Goal: Information Seeking & Learning: Learn about a topic

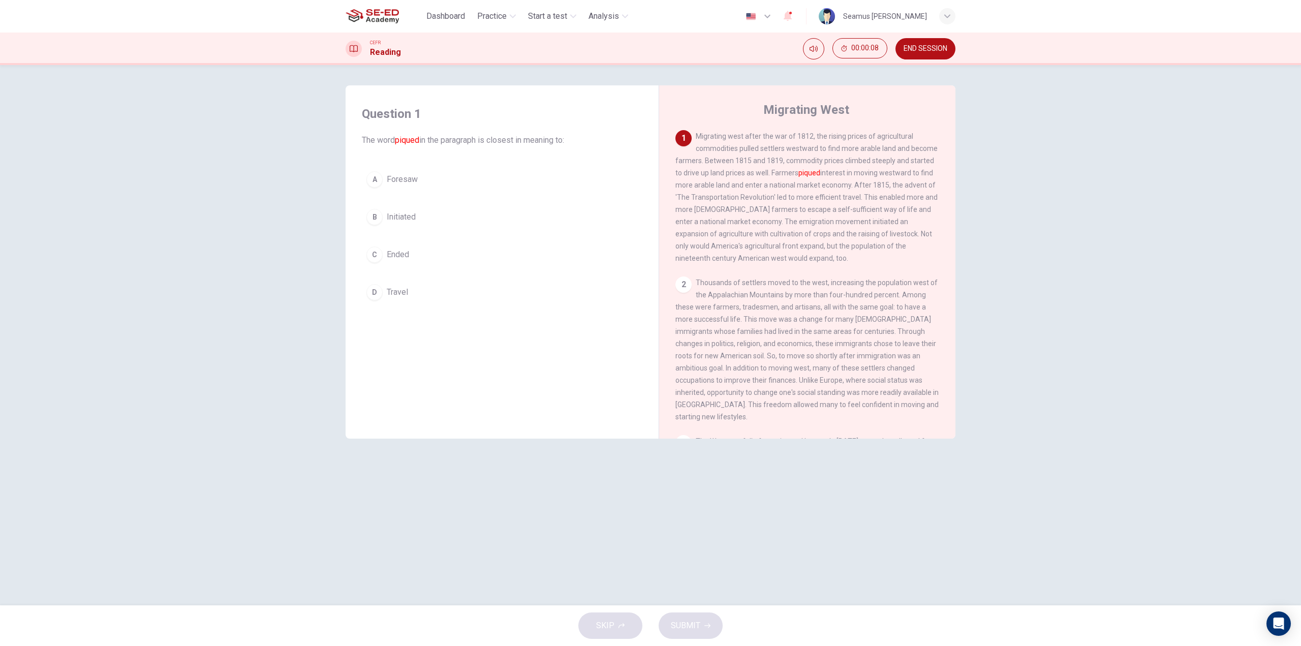
drag, startPoint x: 811, startPoint y: 175, endPoint x: 826, endPoint y: 175, distance: 14.2
click at [826, 175] on span "Migrating west after the war of 1812, the rising prices of agricultural commodi…" at bounding box center [806, 197] width 262 height 130
drag, startPoint x: 837, startPoint y: 169, endPoint x: 900, endPoint y: 175, distance: 63.8
click at [888, 172] on div "1 Migrating west after the war of 1812, the rising prices of agricultural commo…" at bounding box center [807, 197] width 264 height 134
drag, startPoint x: 895, startPoint y: 168, endPoint x: 920, endPoint y: 170, distance: 24.9
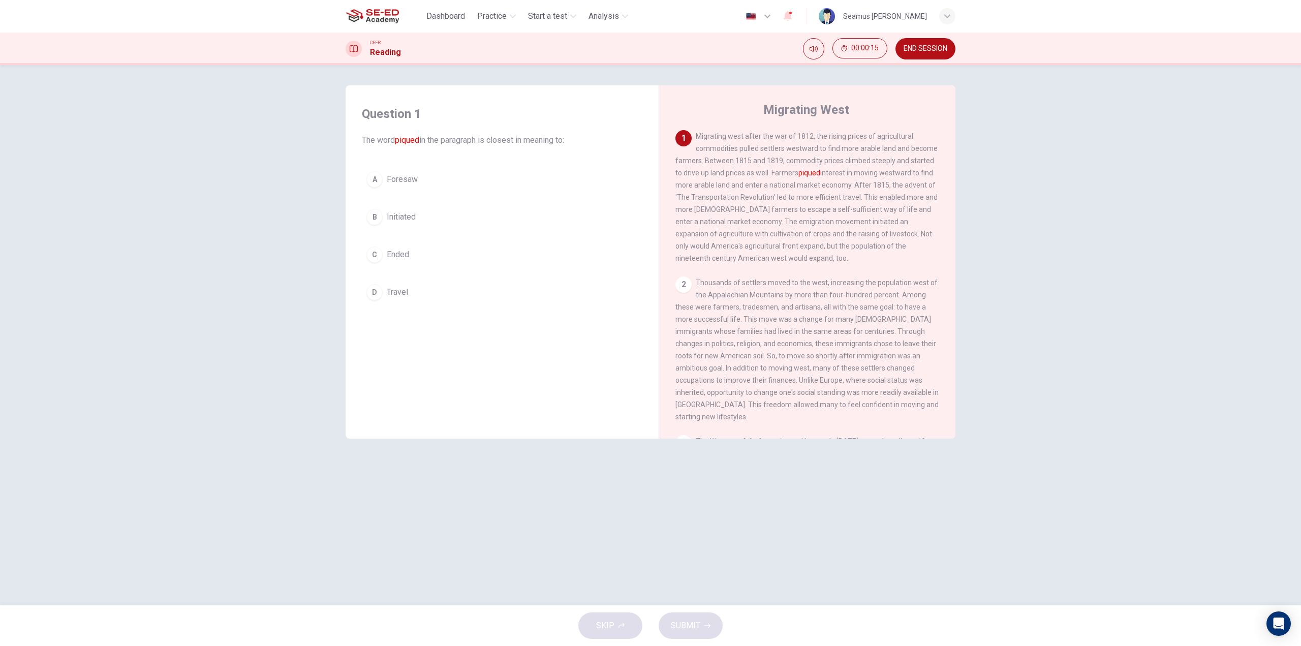
click at [920, 170] on div "1 Migrating west after the war of 1812, the rising prices of agricultural commo…" at bounding box center [807, 197] width 264 height 134
drag, startPoint x: 683, startPoint y: 187, endPoint x: 745, endPoint y: 185, distance: 62.0
click at [745, 185] on span "Migrating west after the war of 1812, the rising prices of agricultural commodi…" at bounding box center [806, 197] width 262 height 130
click at [374, 176] on div "A" at bounding box center [374, 179] width 16 height 16
click at [503, 218] on button "B Initiated" at bounding box center [502, 209] width 280 height 25
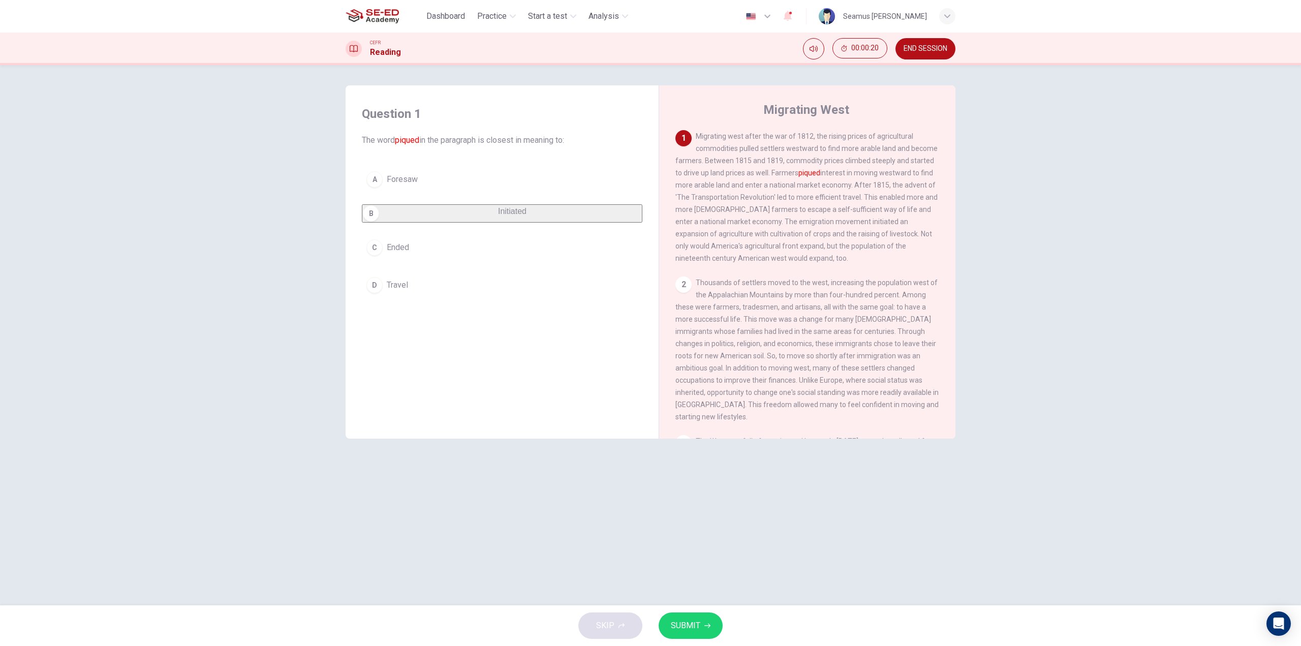
click at [461, 181] on button "A Foresaw" at bounding box center [502, 179] width 280 height 25
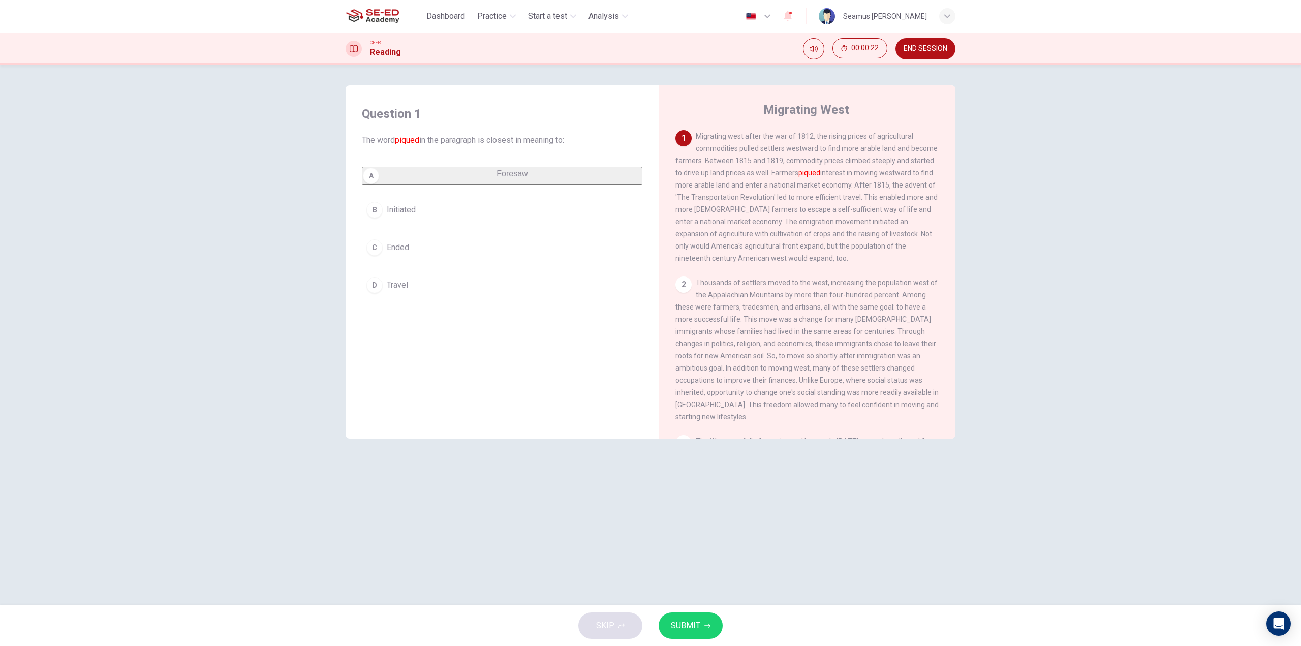
click at [696, 625] on span "SUBMIT" at bounding box center [685, 625] width 29 height 14
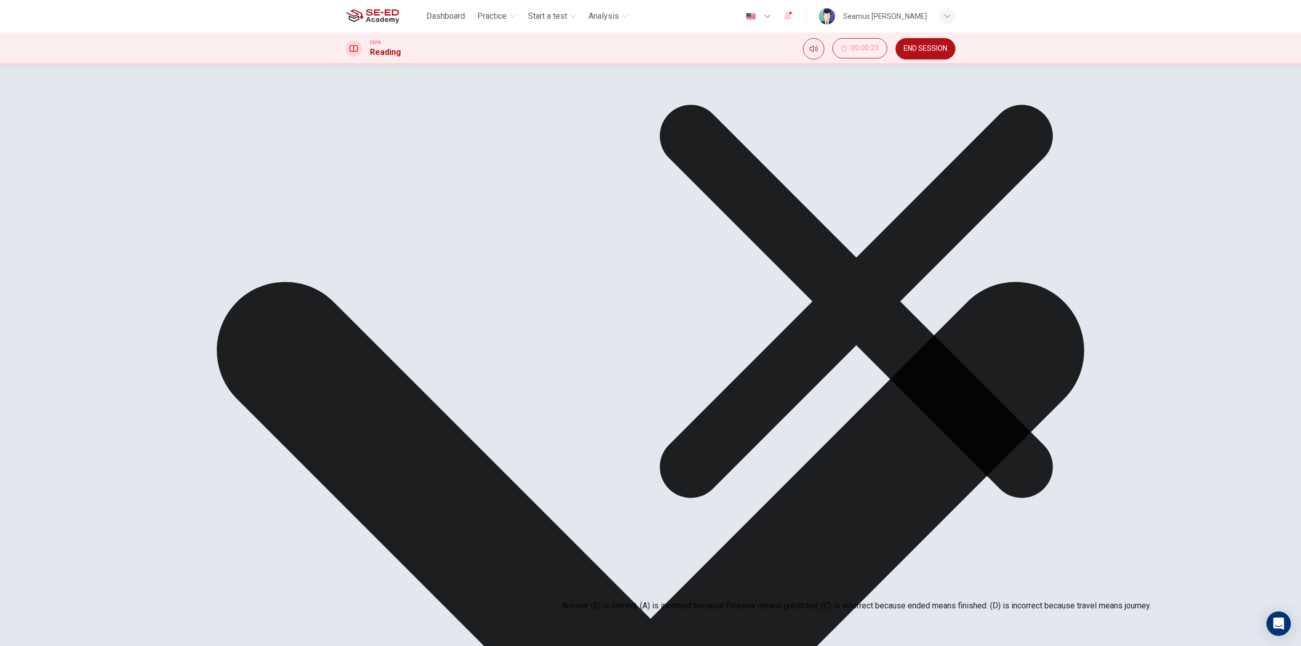
drag, startPoint x: 620, startPoint y: 573, endPoint x: 669, endPoint y: 574, distance: 48.8
click at [669, 600] on p "Answer (B) is correct. (A) is incorrect because foresaw means predicted. (C) is…" at bounding box center [855, 606] width 589 height 12
click at [744, 547] on div "Explanation Answer (B) is correct. (A) is incorrect because foresaw means predi…" at bounding box center [855, 297] width 589 height 630
click at [743, 554] on icon at bounding box center [855, 301] width 589 height 589
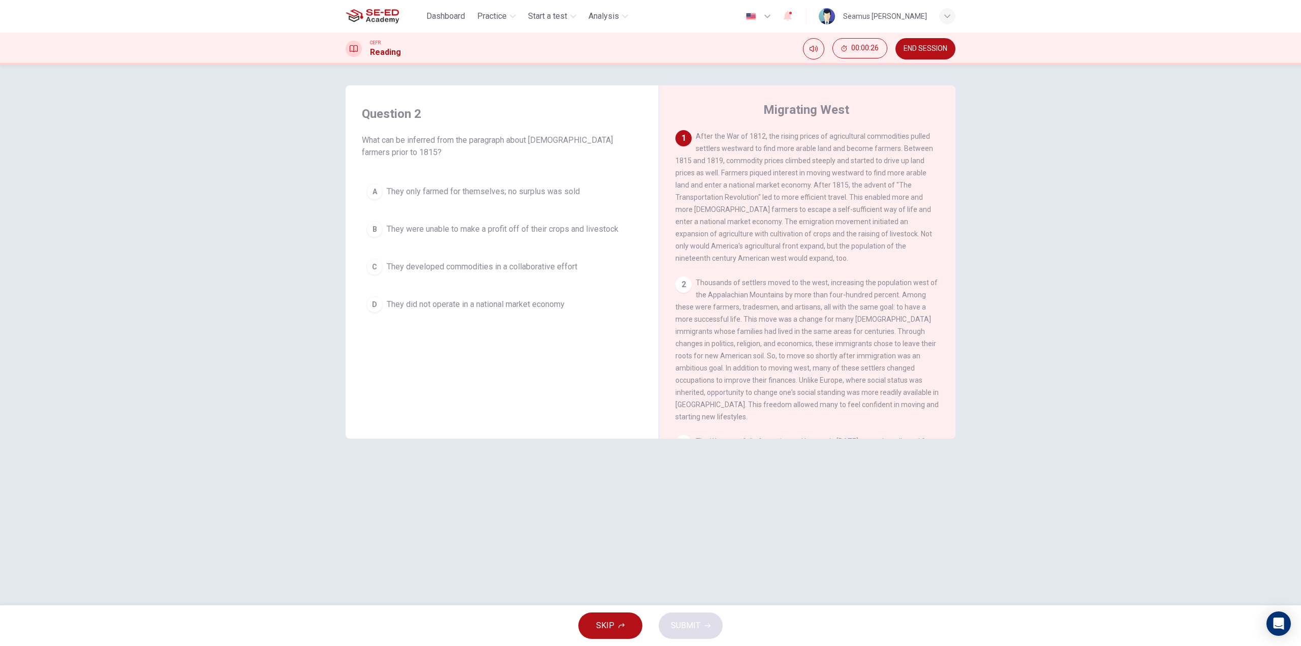
drag, startPoint x: 367, startPoint y: 139, endPoint x: 562, endPoint y: 141, distance: 195.6
click at [554, 139] on span "What can be inferred from the paragraph about [DEMOGRAPHIC_DATA] farmers prior …" at bounding box center [502, 146] width 280 height 24
drag, startPoint x: 411, startPoint y: 194, endPoint x: 505, endPoint y: 193, distance: 94.5
click at [488, 192] on span "They only farmed for themselves; no surplus was sold" at bounding box center [483, 191] width 193 height 12
click at [459, 228] on span "They were unable to make a profit off of their crops and livestock" at bounding box center [503, 222] width 232 height 12
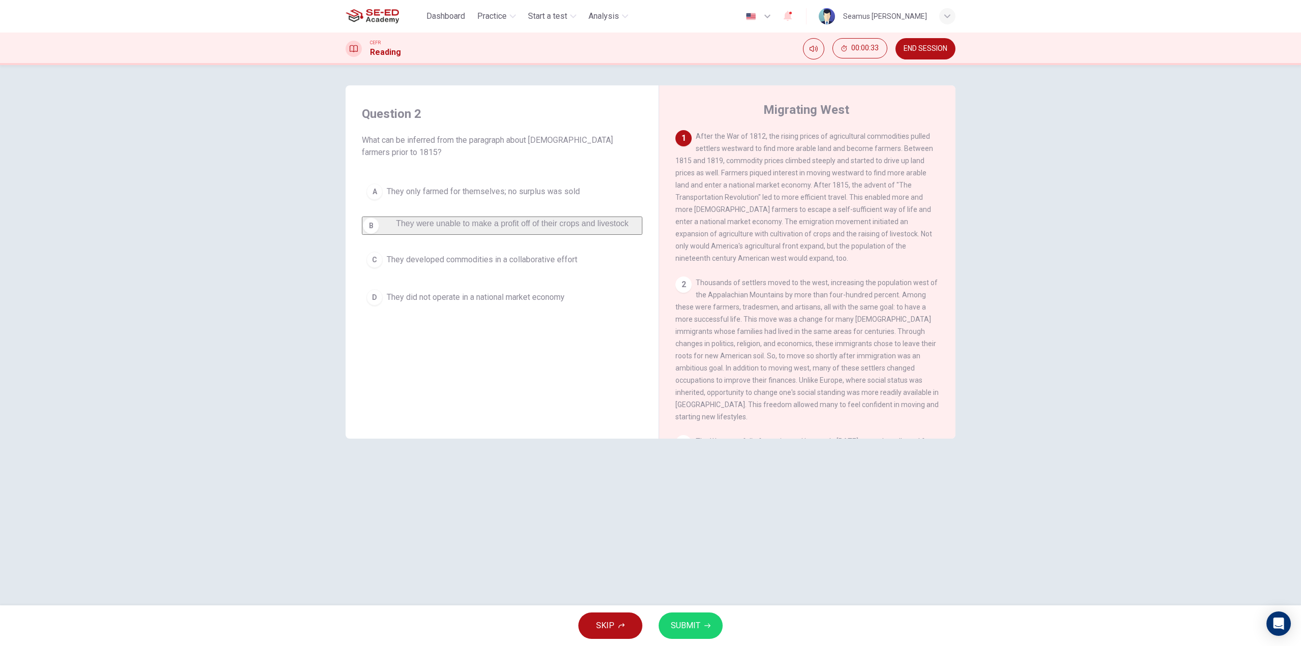
click at [469, 187] on span "They only farmed for themselves; no surplus was sold" at bounding box center [483, 191] width 193 height 12
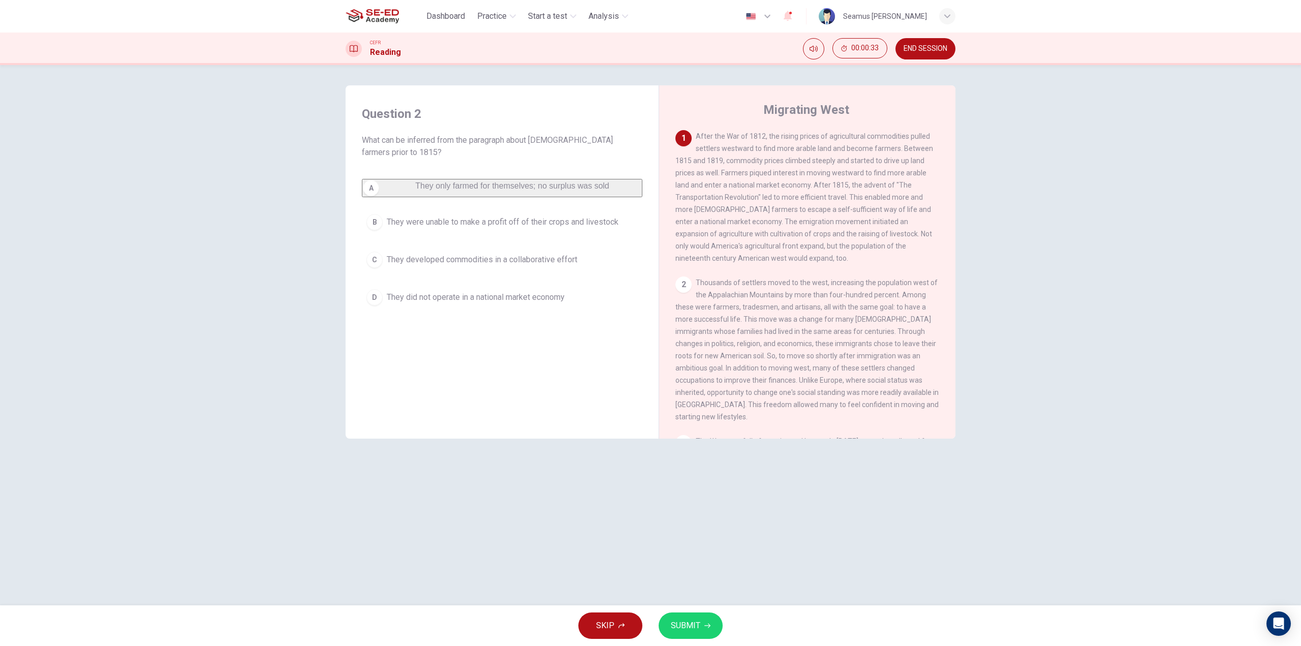
click at [469, 187] on span "They only farmed for themselves; no surplus was sold" at bounding box center [512, 185] width 194 height 9
click at [508, 266] on span "They developed commodities in a collaborative effort" at bounding box center [482, 260] width 191 height 12
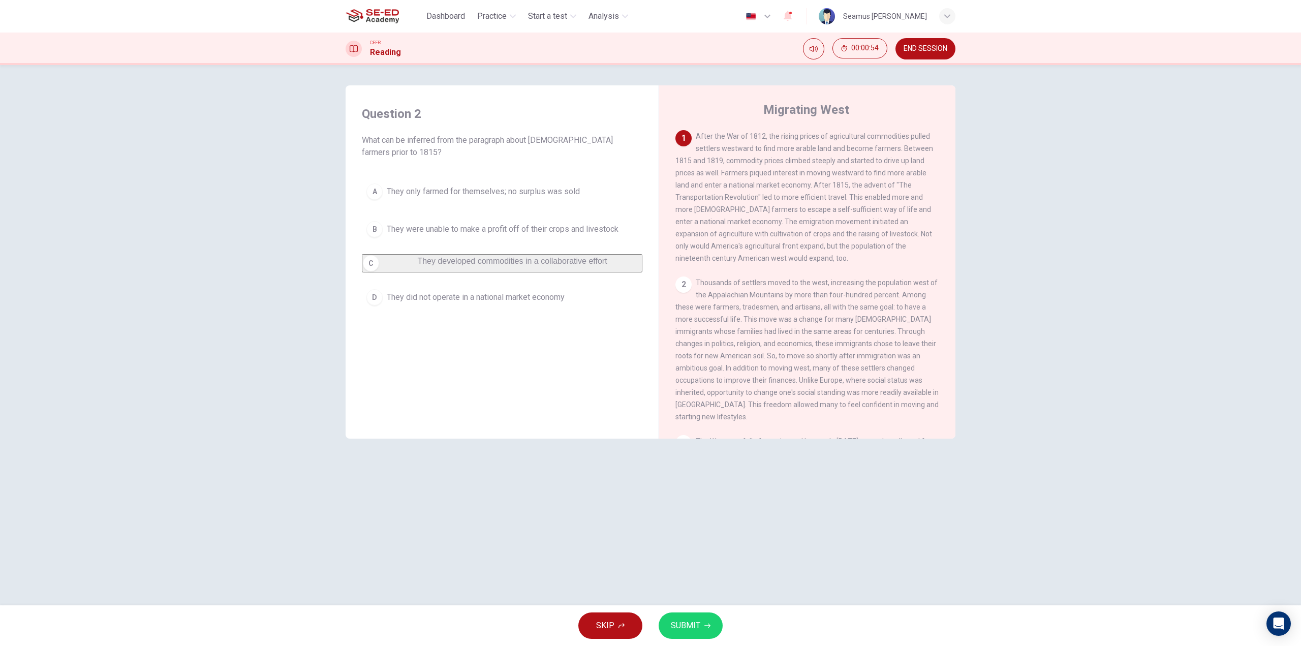
click at [519, 303] on span "They did not operate in a national market economy" at bounding box center [476, 297] width 178 height 12
click at [528, 266] on span "They developed commodities in a collaborative effort" at bounding box center [482, 267] width 191 height 12
click at [535, 303] on span "They did not operate in a national market economy" at bounding box center [476, 297] width 178 height 12
click at [527, 195] on span "They only farmed for themselves; no surplus was sold" at bounding box center [483, 191] width 193 height 12
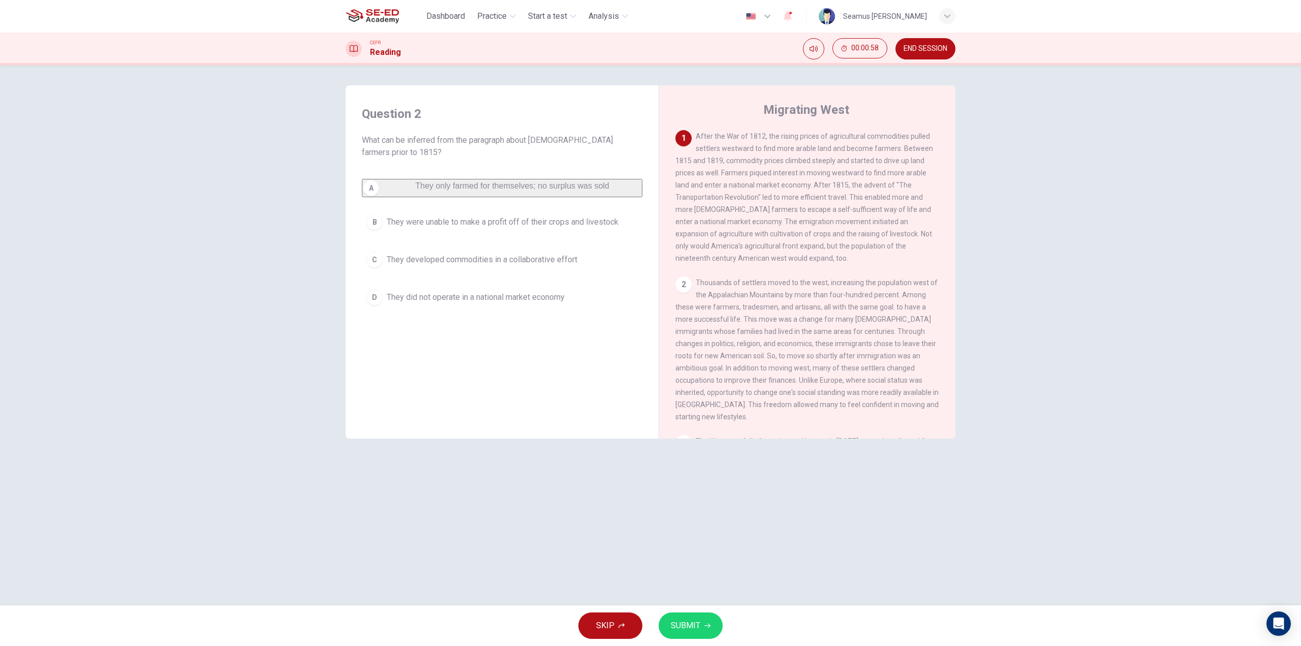
click at [545, 266] on span "They developed commodities in a collaborative effort" at bounding box center [482, 260] width 191 height 12
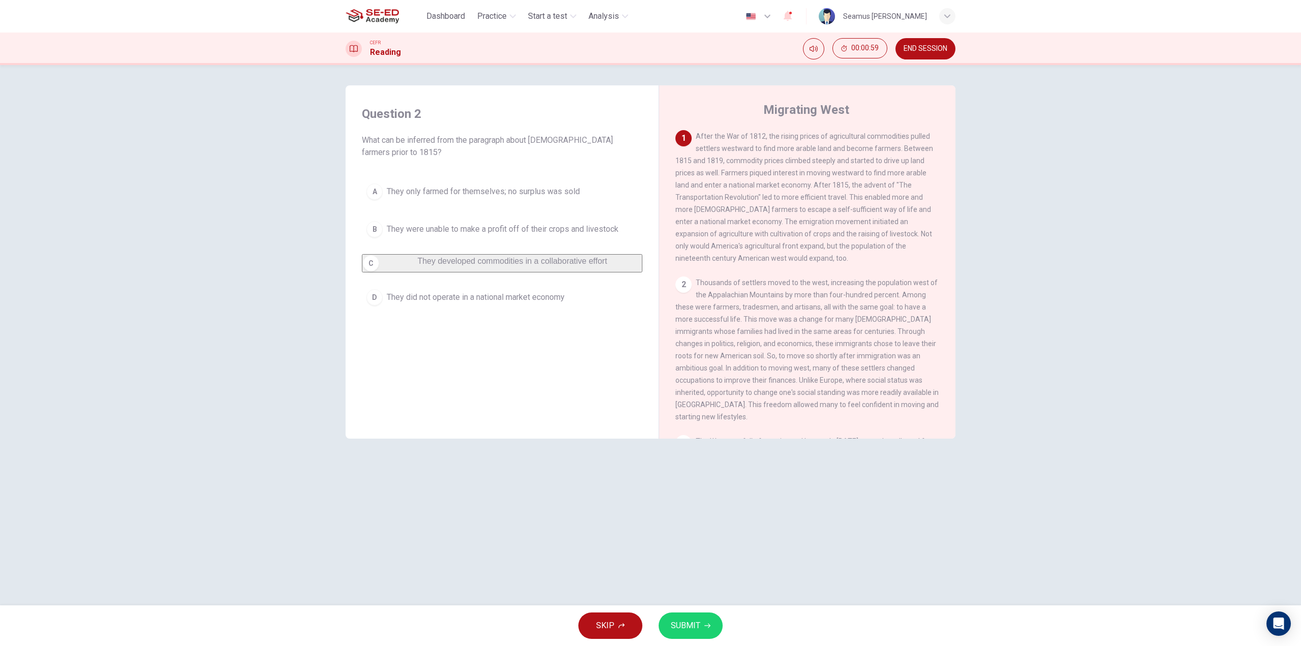
click at [686, 628] on span "SUBMIT" at bounding box center [685, 625] width 29 height 14
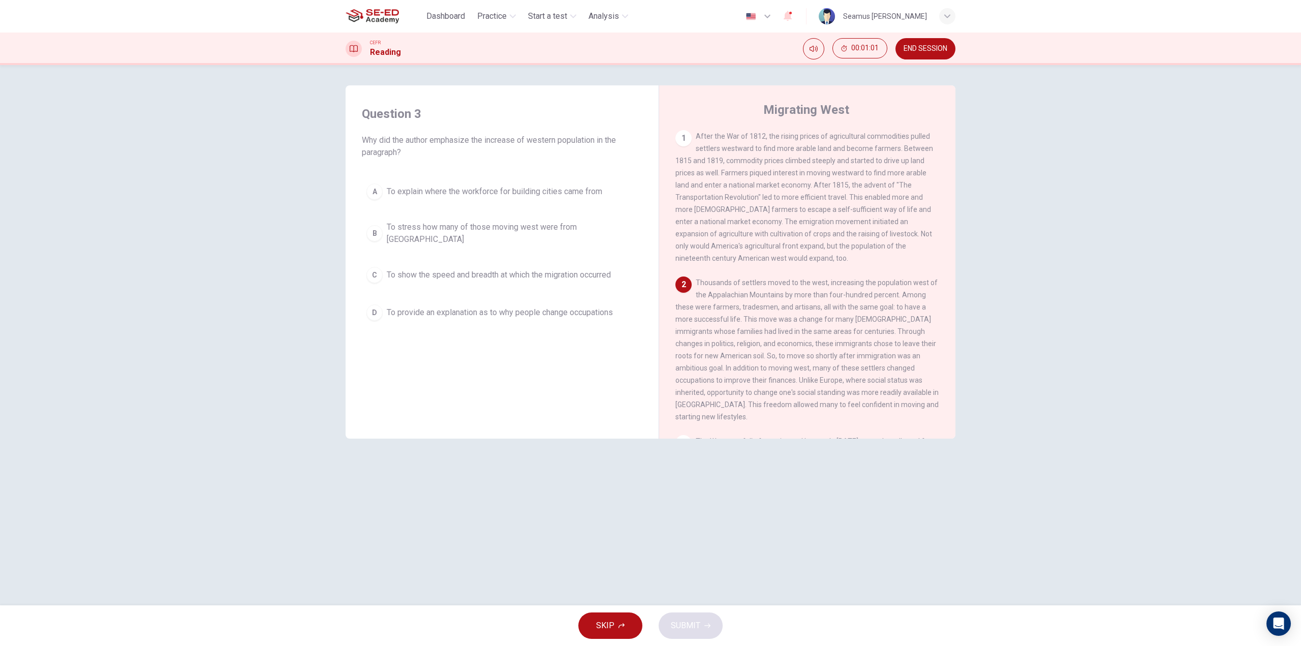
click at [923, 54] on button "END SESSION" at bounding box center [925, 48] width 60 height 21
drag, startPoint x: 897, startPoint y: 44, endPoint x: 689, endPoint y: 42, distance: 208.3
click at [897, 44] on button "END SESSION" at bounding box center [925, 48] width 60 height 21
